Goal: Task Accomplishment & Management: Complete application form

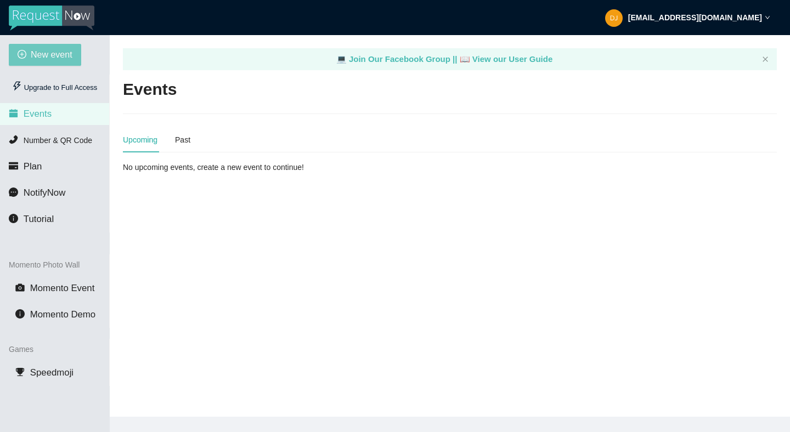
click at [63, 54] on span "New event" at bounding box center [52, 55] width 42 height 14
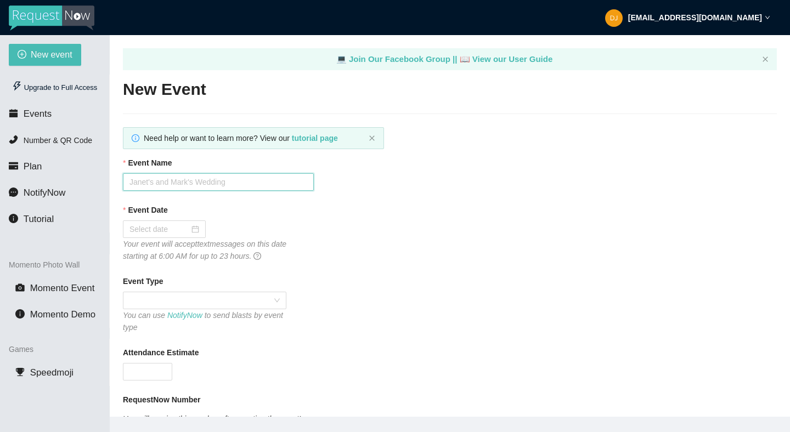
click at [218, 181] on input "Event Name" at bounding box center [218, 182] width 191 height 18
type input "Shelby's 40th"
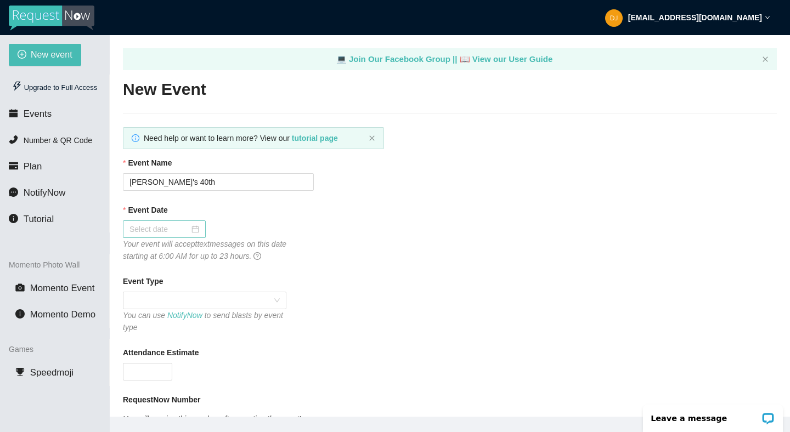
click at [175, 234] on input "Event Date" at bounding box center [159, 229] width 60 height 12
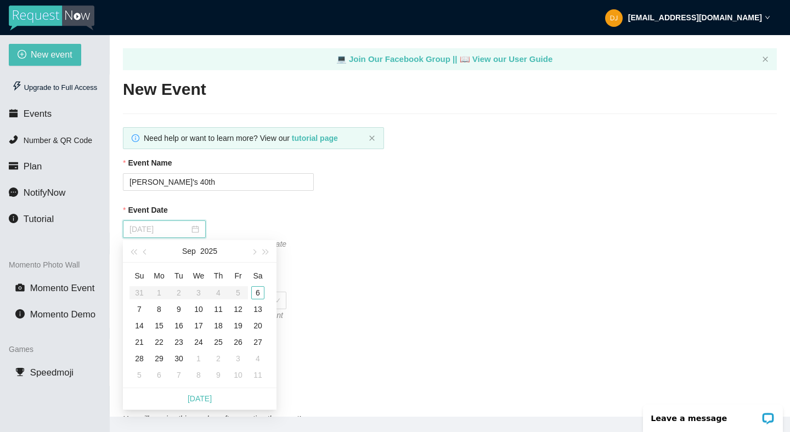
type input "09/11/2025"
type input "09/06/2025"
click at [260, 291] on div "6" at bounding box center [257, 292] width 13 height 13
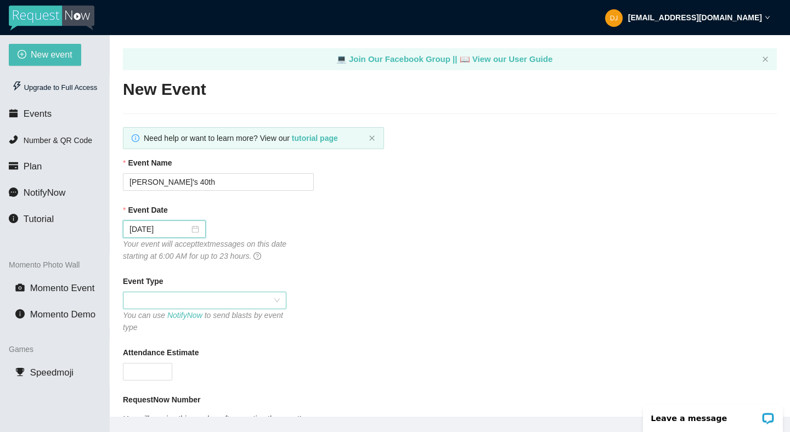
click at [168, 301] on span at bounding box center [204, 300] width 150 height 16
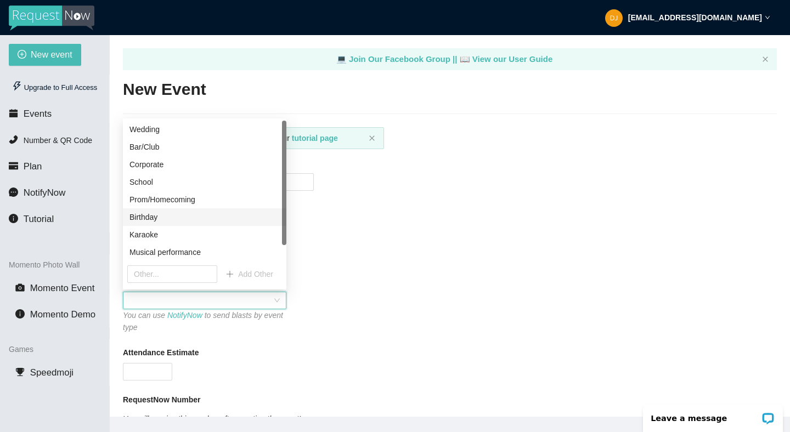
click at [193, 223] on div "Birthday" at bounding box center [204, 217] width 150 height 12
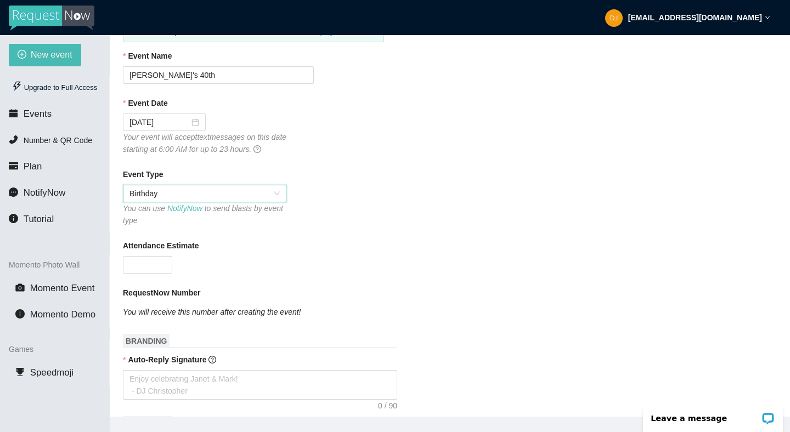
scroll to position [172, 0]
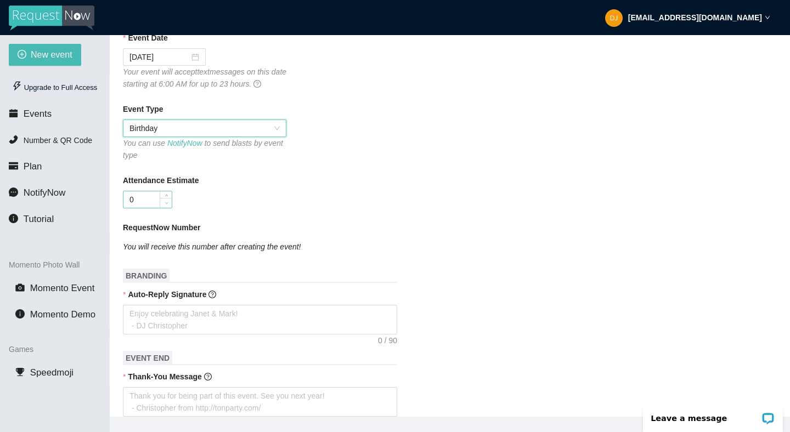
click at [164, 200] on span "down" at bounding box center [166, 203] width 7 height 7
type input "0"
type input "50"
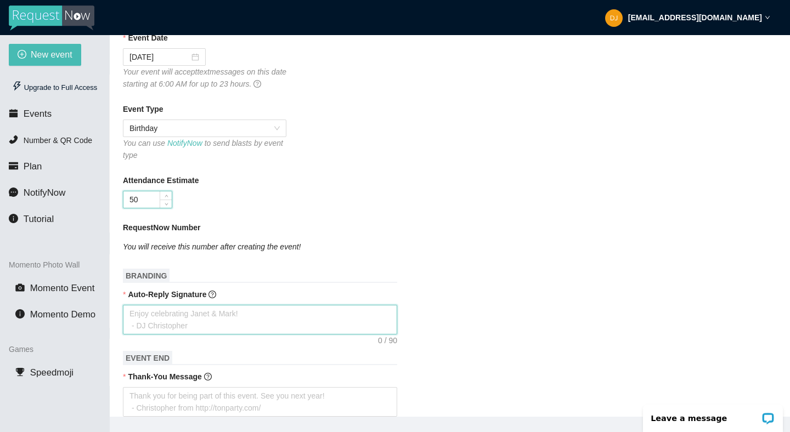
click at [192, 320] on textarea "Auto-Reply Signature" at bounding box center [260, 320] width 274 height 30
type textarea "H"
type textarea "HA"
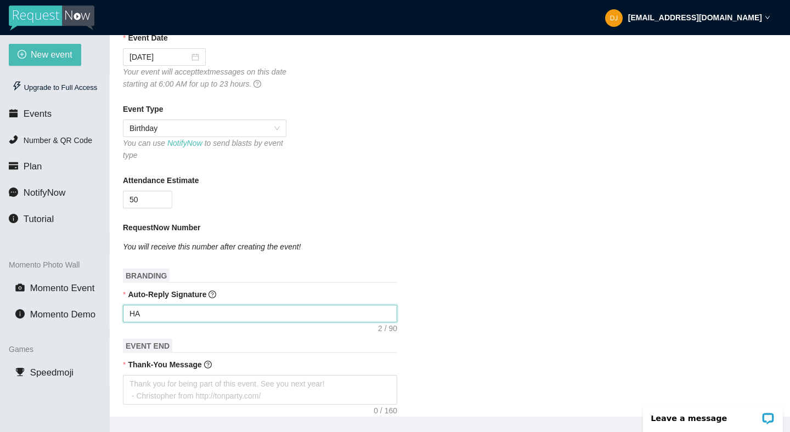
type textarea "HAP"
type textarea "HAPP"
type textarea "HAPPY"
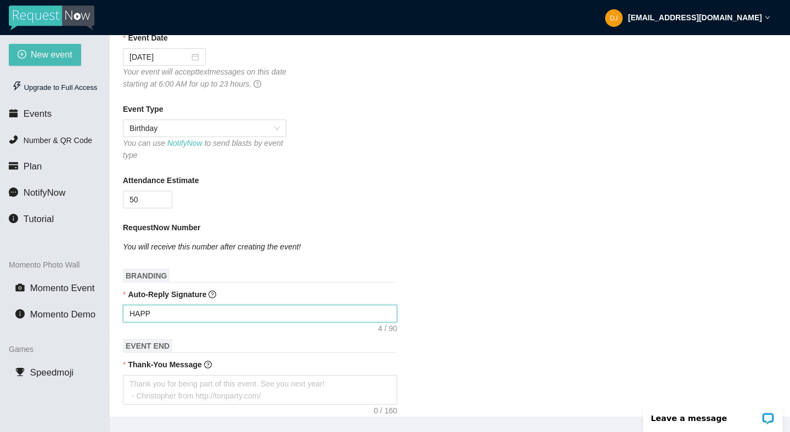
type textarea "HAPPY"
type textarea "HAPPY B"
type textarea "HAPPY BI"
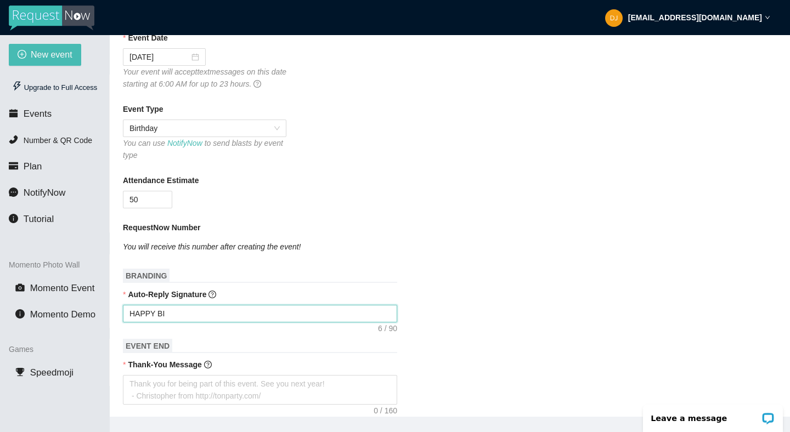
type textarea "HAPPY BIO"
type textarea "HAPPY BIOR"
type textarea "HAPPY BIORT"
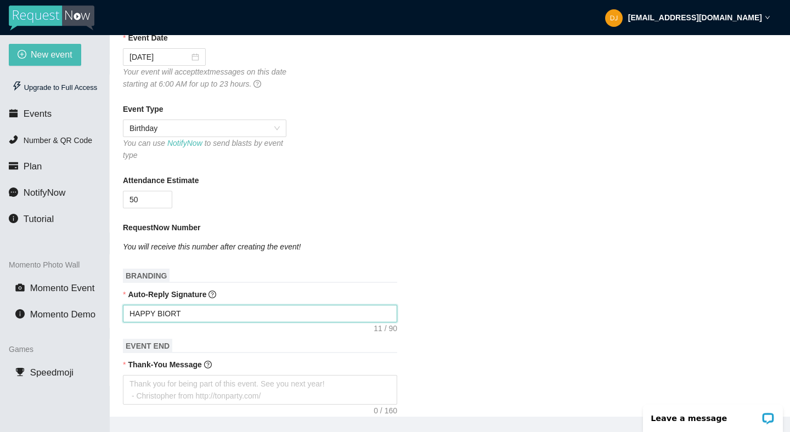
type textarea "HAPPY BIOR"
type textarea "HAPPY BIOR="
type textarea "HAPPY BIOR"
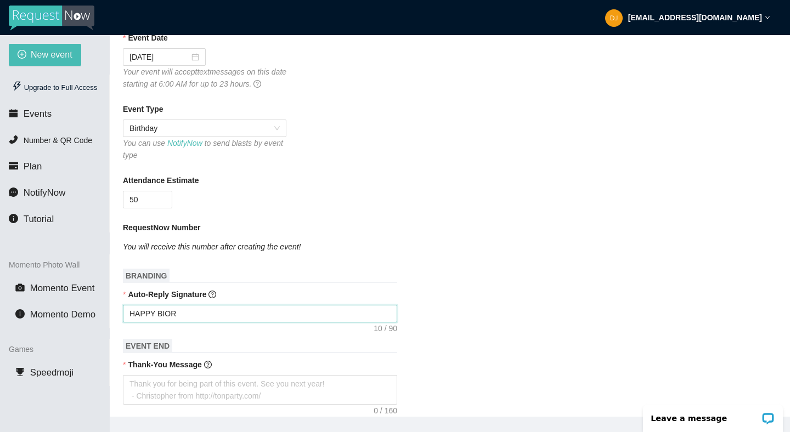
type textarea "HAPPY BIO"
type textarea "HAPPY BI"
type textarea "HAPPY BIR"
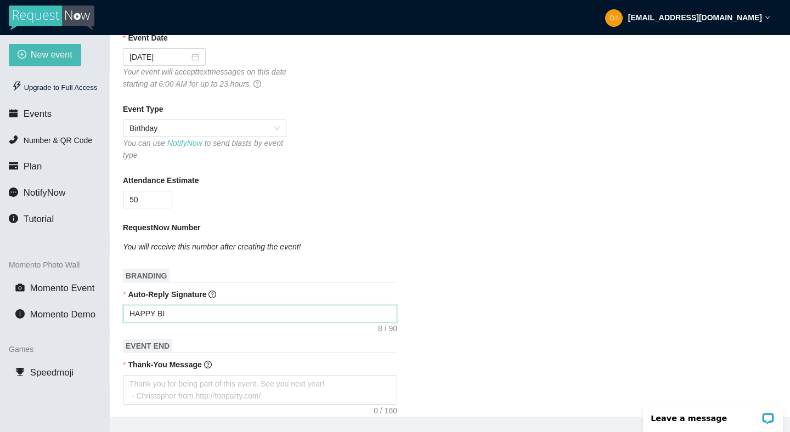
type textarea "HAPPY BIR"
type textarea "HAPPY BIRT"
type textarea "HAPPY BIRTH"
type textarea "HAPPY BIRTHD"
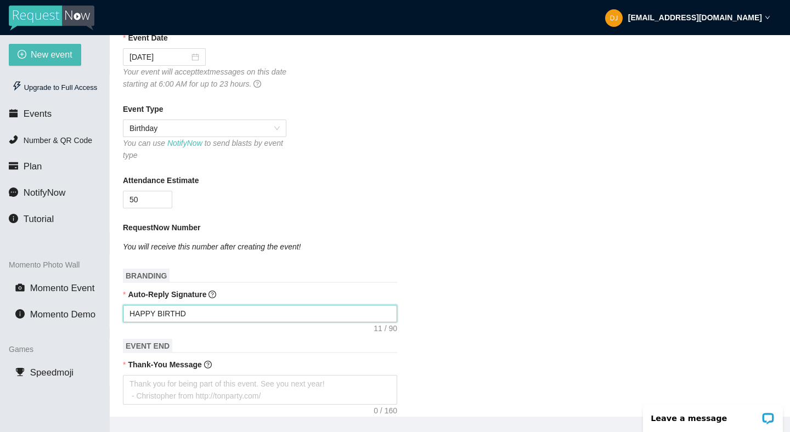
type textarea "HAPPY BIRTHDA"
type textarea "HAPPY BIRTHDAY"
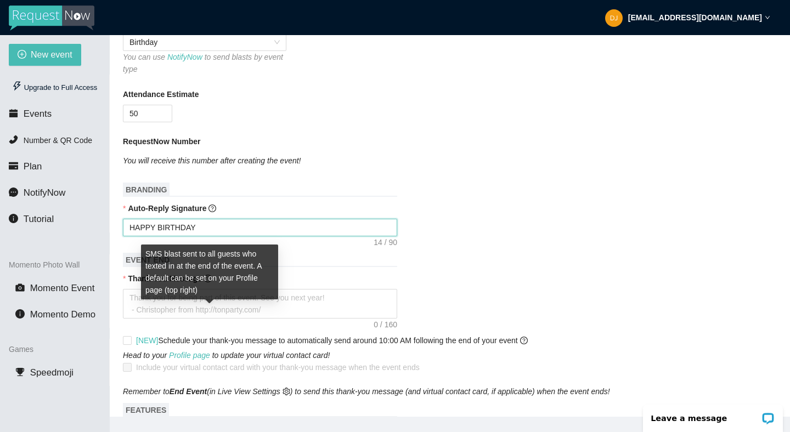
scroll to position [279, 0]
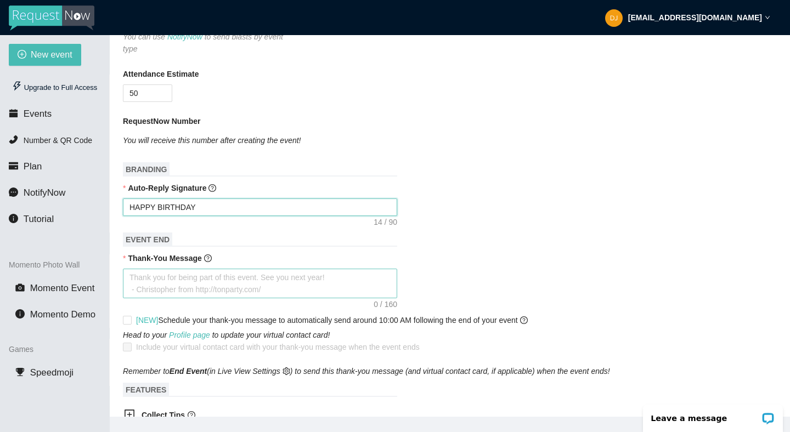
type textarea "HAPPY BIRTHDAY"
type textarea "HAPPY BIRTHDAY S"
type textarea "HAPPY BIRTHDAY Sh"
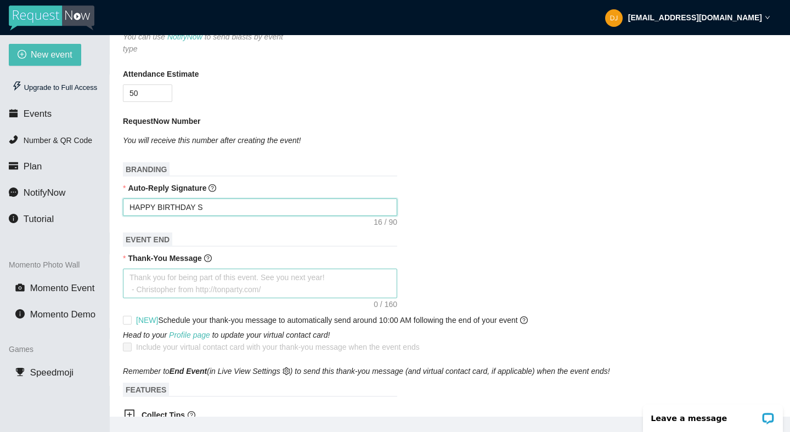
type textarea "HAPPY BIRTHDAY Sh"
type textarea "HAPPY BIRTHDAY She"
type textarea "HAPPY BIRTHDAY Shel"
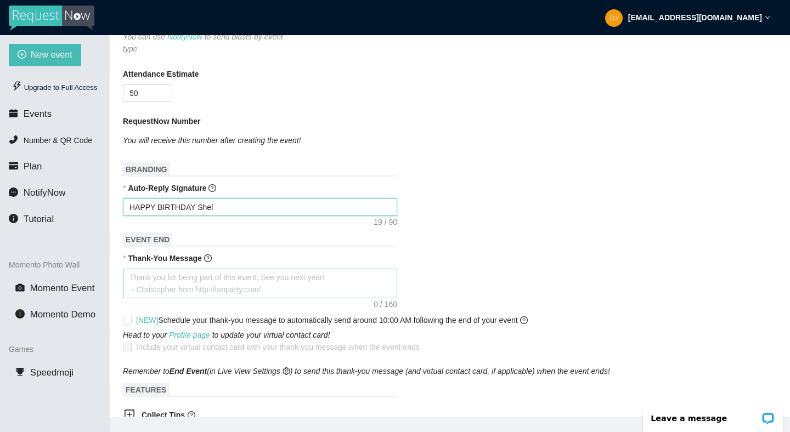
type textarea "HAPPY BIRTHDAY Shelb"
type textarea "HAPPY BIRTHDAY Shelby"
click at [207, 287] on textarea "Thank-You Message" at bounding box center [260, 284] width 274 height 30
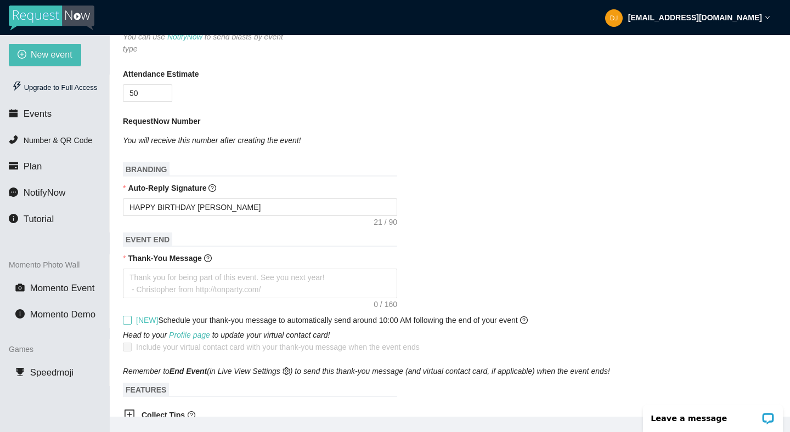
click at [128, 324] on input "[NEW] Schedule your thank-you message to automatically send around 10:00 AM fol…" at bounding box center [127, 320] width 8 height 8
checkbox input "true"
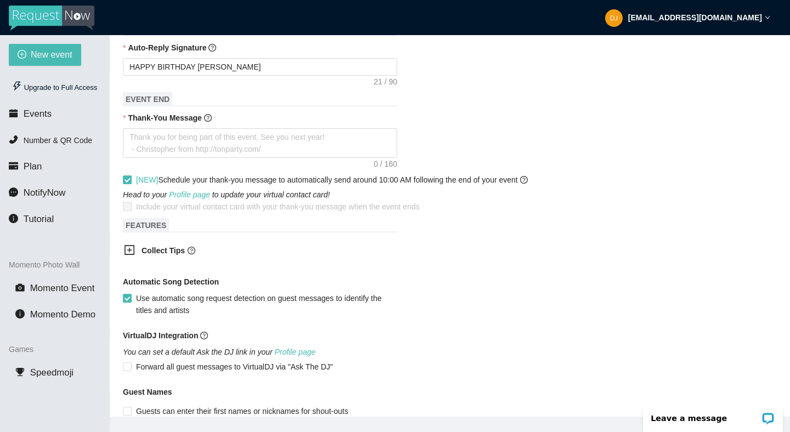
scroll to position [546, 0]
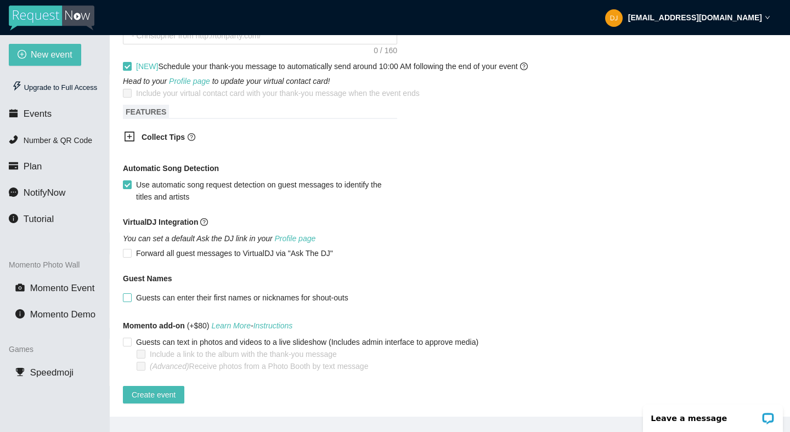
click at [129, 293] on input "Guests can enter their first names or nicknames for shout-outs" at bounding box center [127, 297] width 8 height 8
checkbox input "true"
click at [133, 247] on span "Forward all guest messages to VirtualDJ via "Ask The DJ"" at bounding box center [235, 253] width 206 height 12
click at [131, 249] on input "Forward all guest messages to VirtualDJ via "Ask The DJ"" at bounding box center [127, 253] width 8 height 8
checkbox input "true"
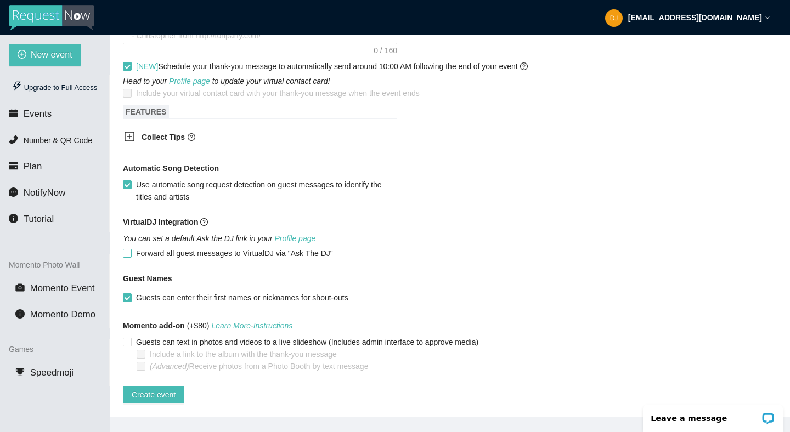
type textarea "https://virtualdj.com/ask/DJ_Spinz"
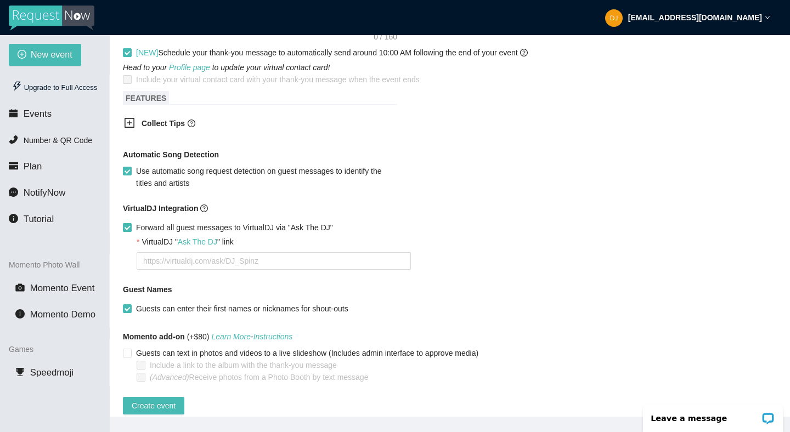
click at [128, 231] on input "Forward all guest messages to VirtualDJ via "Ask The DJ"" at bounding box center [127, 227] width 8 height 8
checkbox input "false"
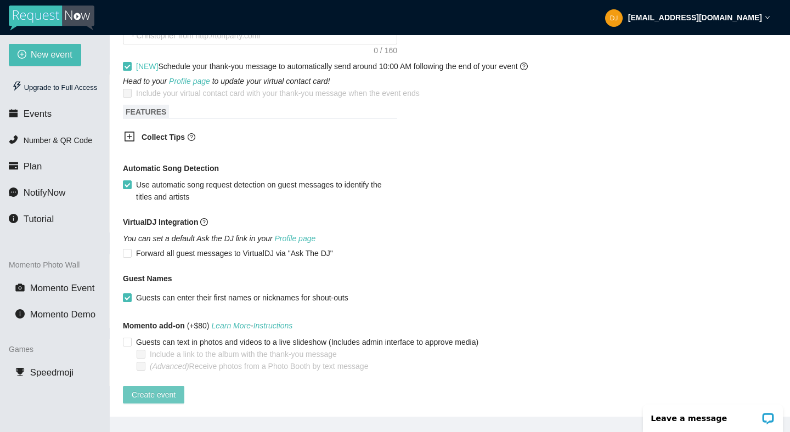
click at [164, 389] on span "Create event" at bounding box center [154, 395] width 44 height 12
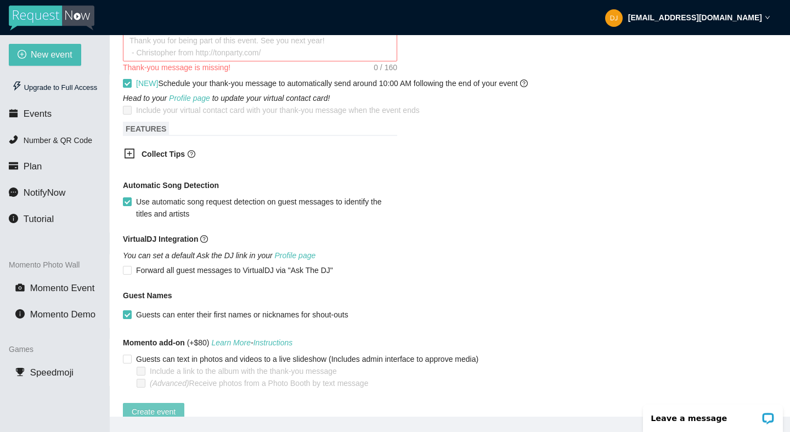
scroll to position [437, 0]
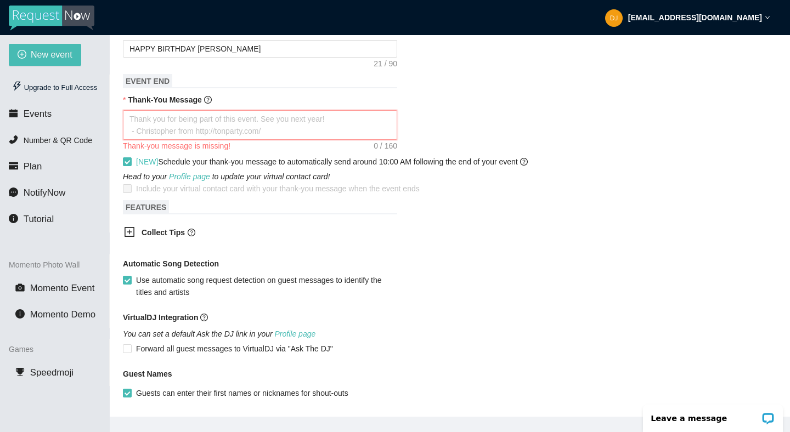
click at [259, 129] on textarea "Thank-You Message" at bounding box center [260, 125] width 274 height 30
type textarea "T"
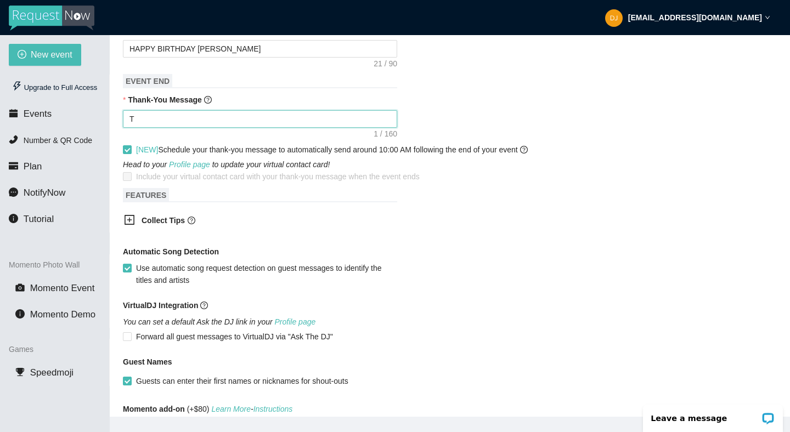
type textarea "Th"
type textarea "Tha"
type textarea "Than"
type textarea "Thank"
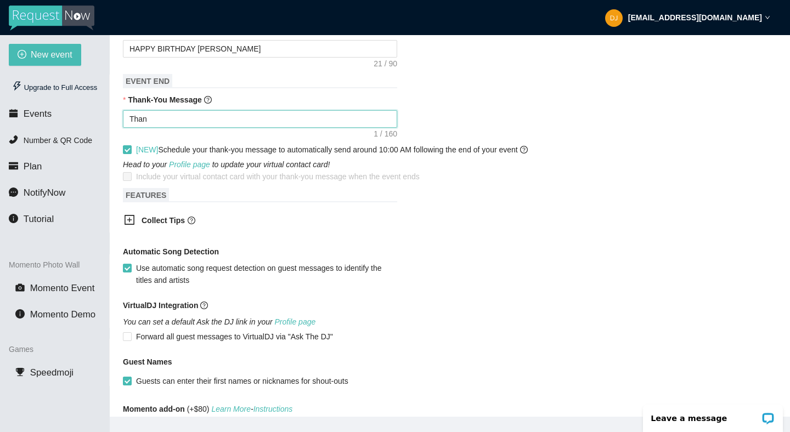
type textarea "Thank"
type textarea "Thanks"
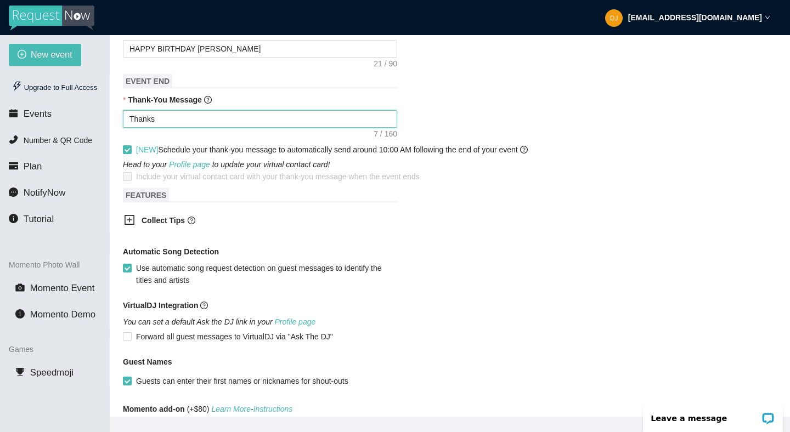
type textarea "Thanks"
type textarea "Thank"
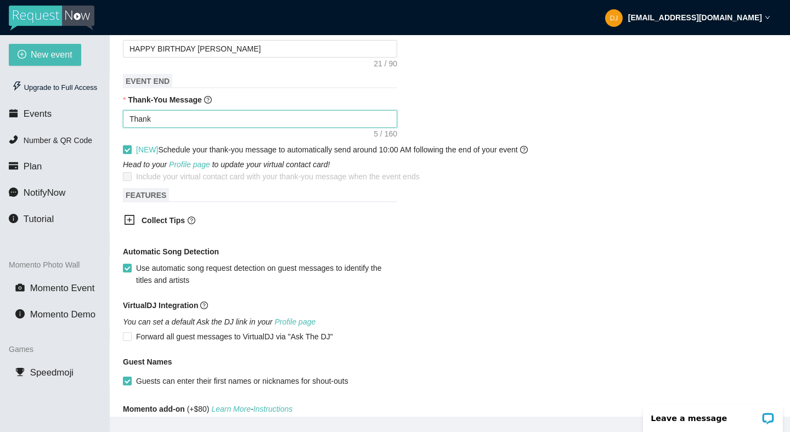
type textarea "Thank"
type textarea "Thank y"
type textarea "Thank yo"
type textarea "Thank you"
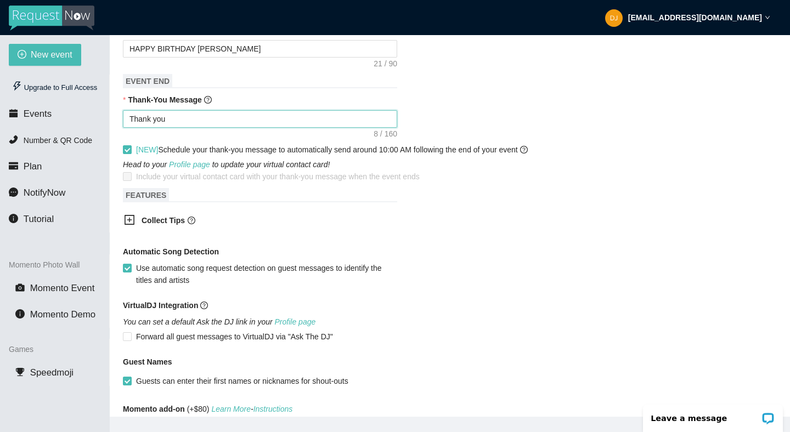
type textarea "Thank you"
type textarea "Thank you f"
type textarea "Thank you fo"
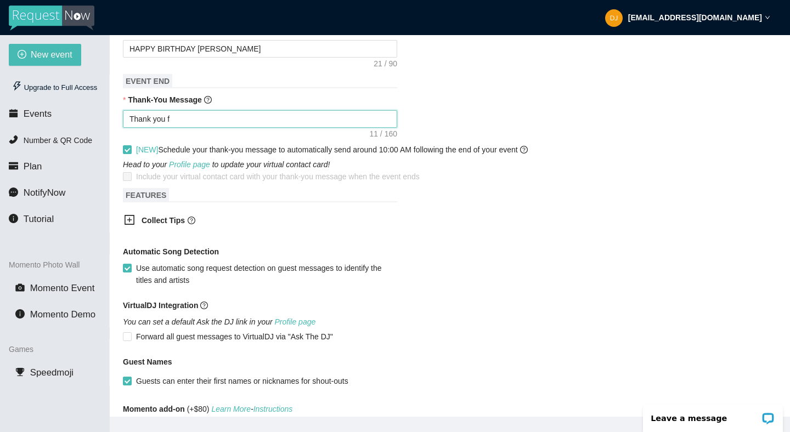
type textarea "Thank you fo"
type textarea "Thank you for"
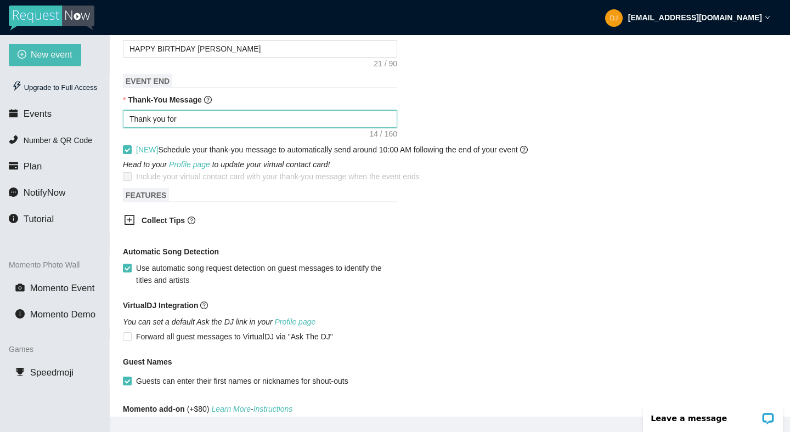
type textarea "Thank you for v"
type textarea "Thank you for vi"
type textarea "Thank you for vib"
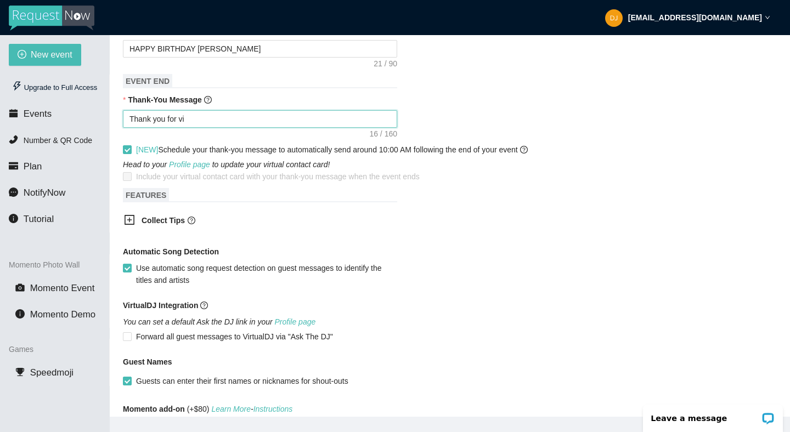
type textarea "Thank you for vib"
type textarea "Thank you for vibi"
type textarea "Thank you for vibin"
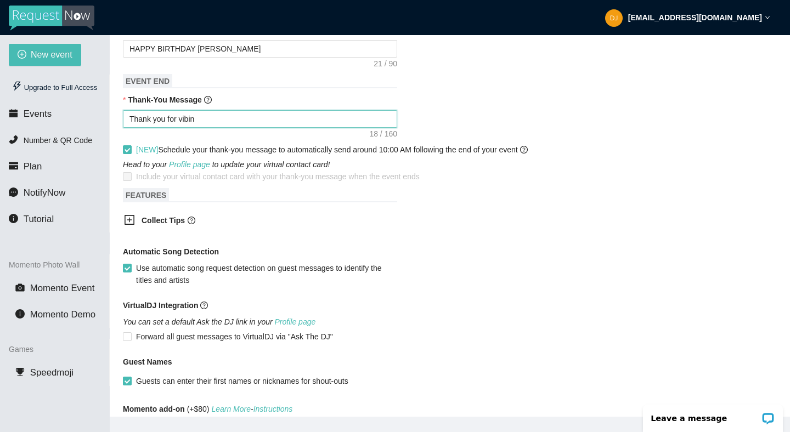
type textarea "Thank you for vibing"
type textarea "Thank you for vibing o"
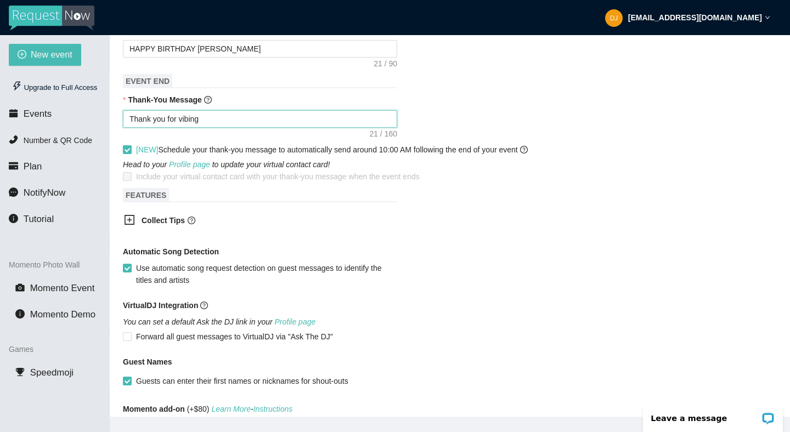
type textarea "Thank you for vibing o"
type textarea "Thank you for vibing ou"
type textarea "Thank you for vibing out"
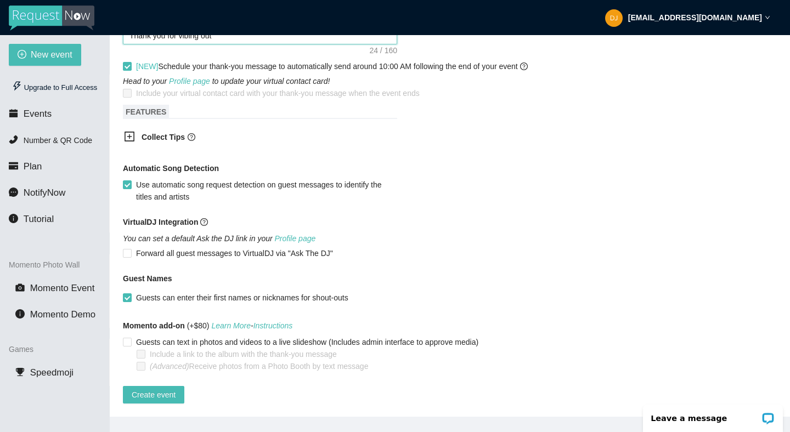
scroll to position [326, 0]
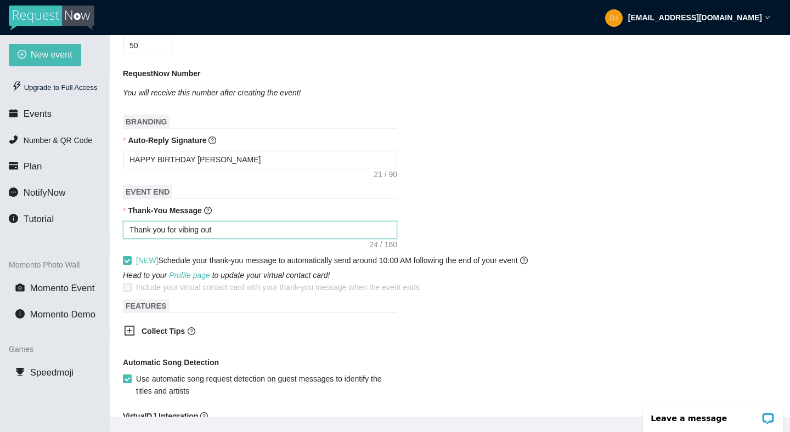
type textarea "Thank you for vibing out"
type textarea "Thank you for vibing out -"
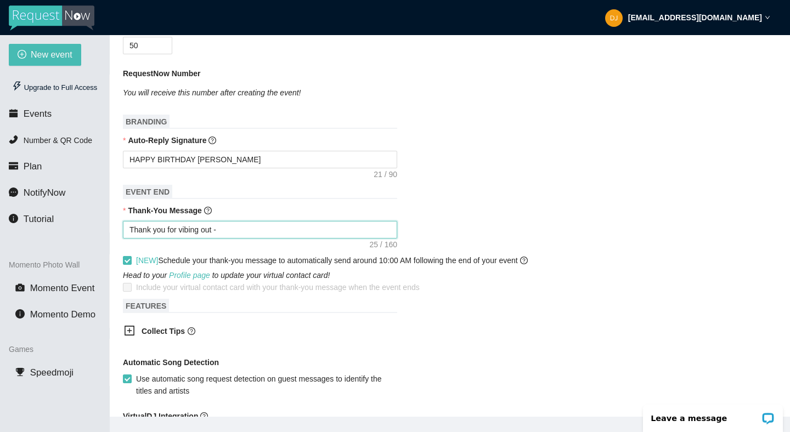
type textarea "Thank you for vibing out -"
type textarea "Thank you for vibing out - D"
type textarea "Thank you for vibing out - DJ"
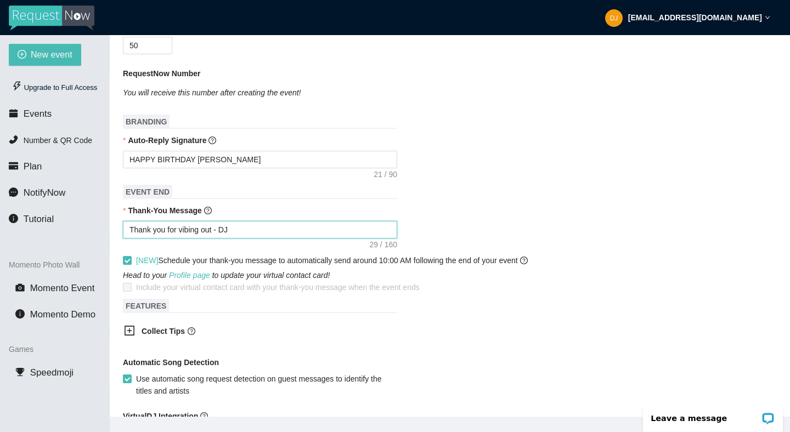
type textarea "Thank you for vibing out - DJ$"
type textarea "Thank you for vibing out - DJ$3"
type textarea "Thank you for vibing out - DJ$3$"
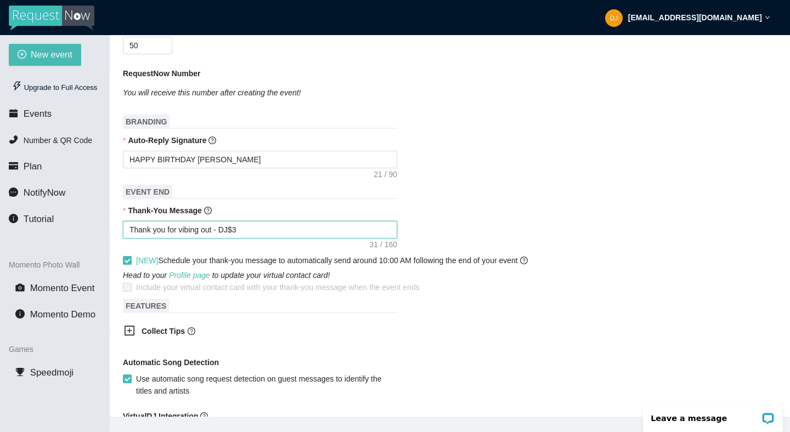
type textarea "Thank you for vibing out - DJ$3$"
type textarea "Thank you for vibing out - DJ$3$3"
type textarea "Thank you for vibing out - DJ$3$"
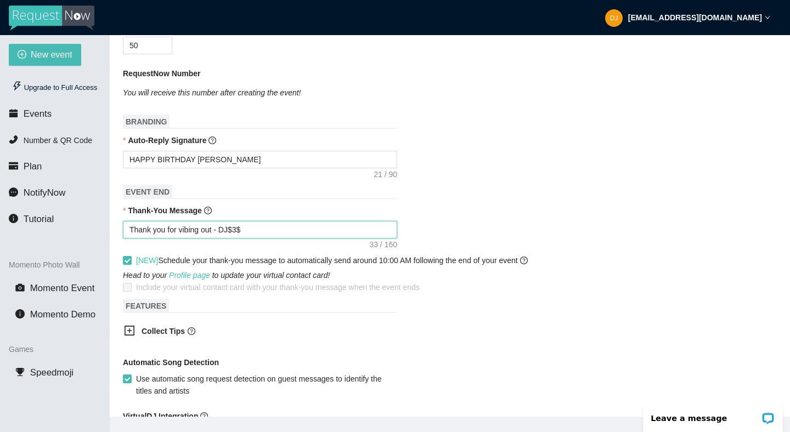
type textarea "Thank you for vibing out - DJ$3"
type textarea "Thank you for vibing out - DJ$"
type textarea "Thank you for vibing out - DJ"
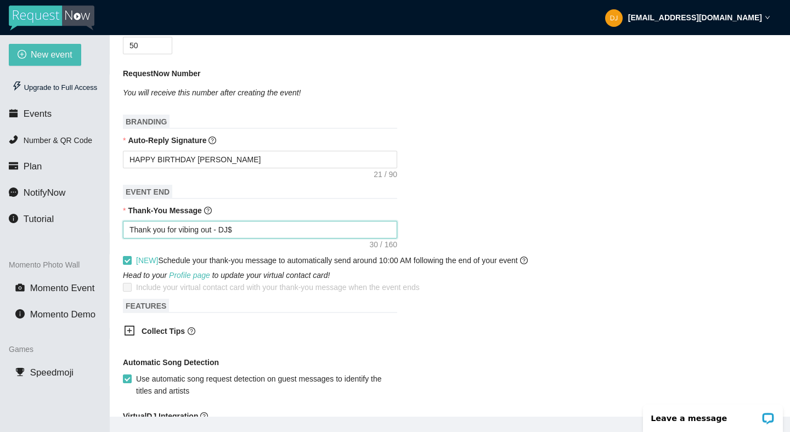
type textarea "Thank you for vibing out - DJ"
type textarea "Thank you for vibing out - DJR"
type textarea "Thank you for vibing out - DJRe"
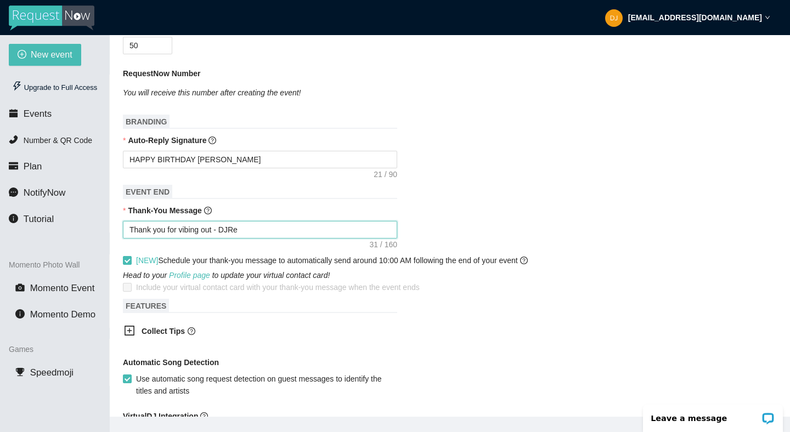
type textarea "Thank you for vibing out - DJReR"
type textarea "Thank you for vibing out - DJReRe"
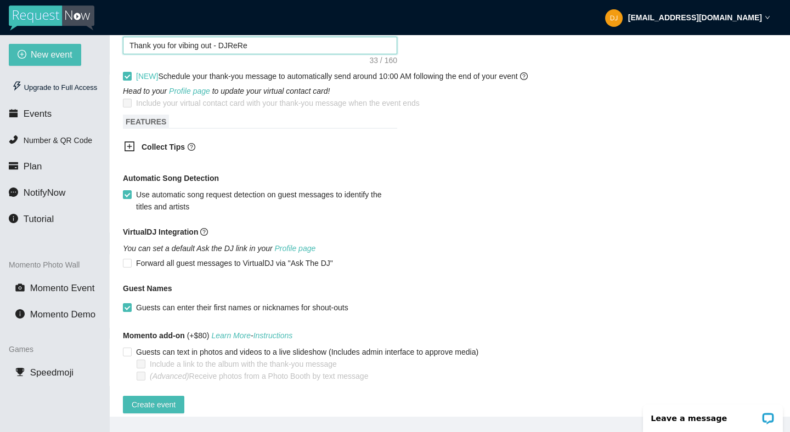
scroll to position [534, 0]
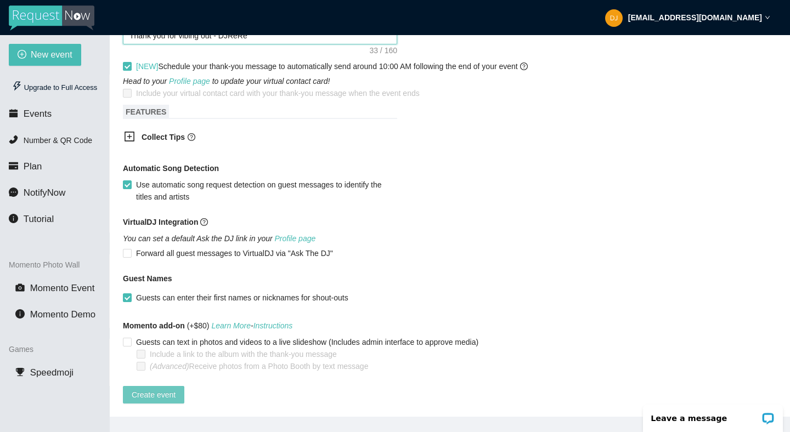
type textarea "Thank you for vibing out - DJReRe"
click at [172, 389] on span "Create event" at bounding box center [154, 395] width 44 height 12
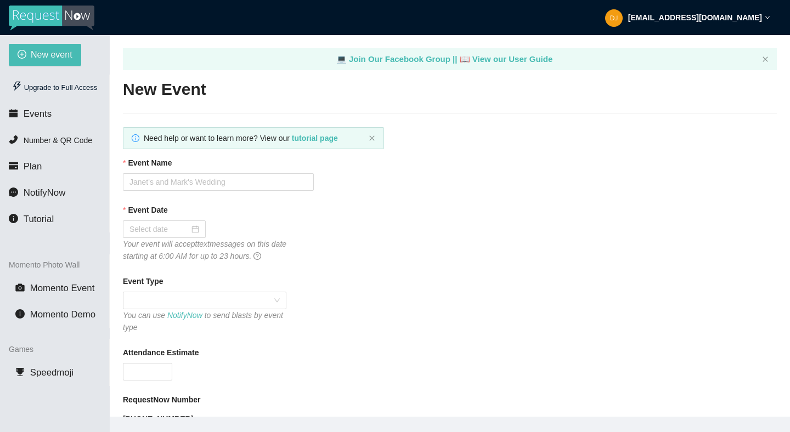
type textarea "[URL][DOMAIN_NAME]"
click at [47, 116] on span "Events" at bounding box center [38, 114] width 28 height 10
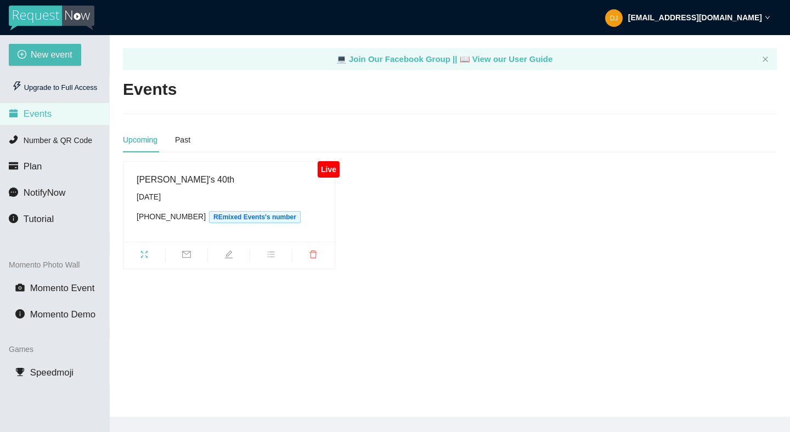
click at [225, 192] on div "Saturday, September 6th" at bounding box center [229, 197] width 185 height 12
click at [270, 197] on div "Saturday, September 6th" at bounding box center [229, 197] width 185 height 12
click at [149, 256] on span "fullscreen" at bounding box center [144, 256] width 42 height 12
